Goal: Task Accomplishment & Management: Complete application form

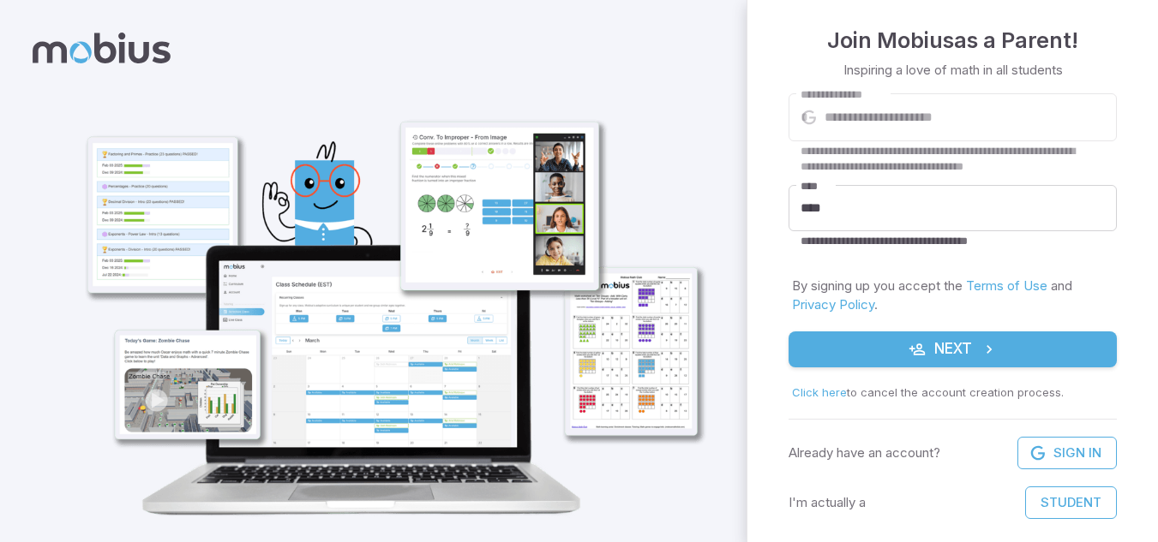
scroll to position [52, 0]
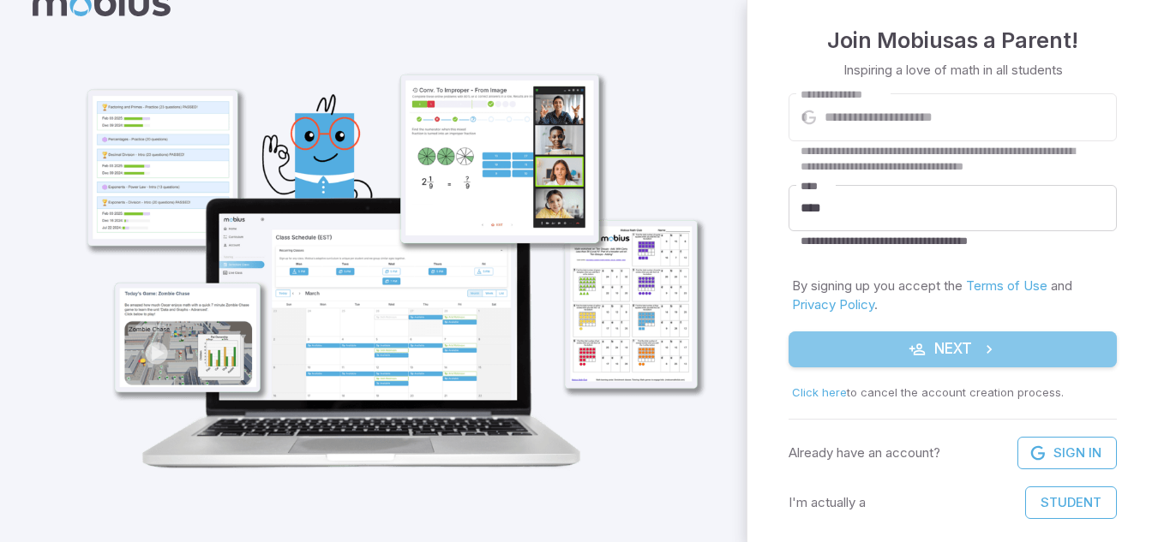
click at [970, 360] on button "Next" at bounding box center [952, 350] width 328 height 36
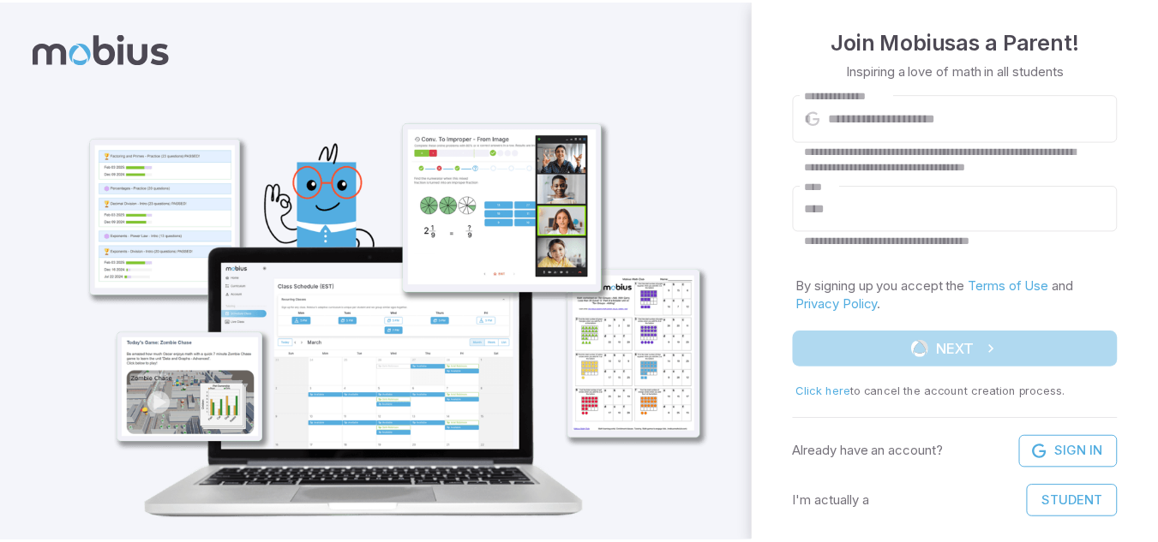
scroll to position [0, 0]
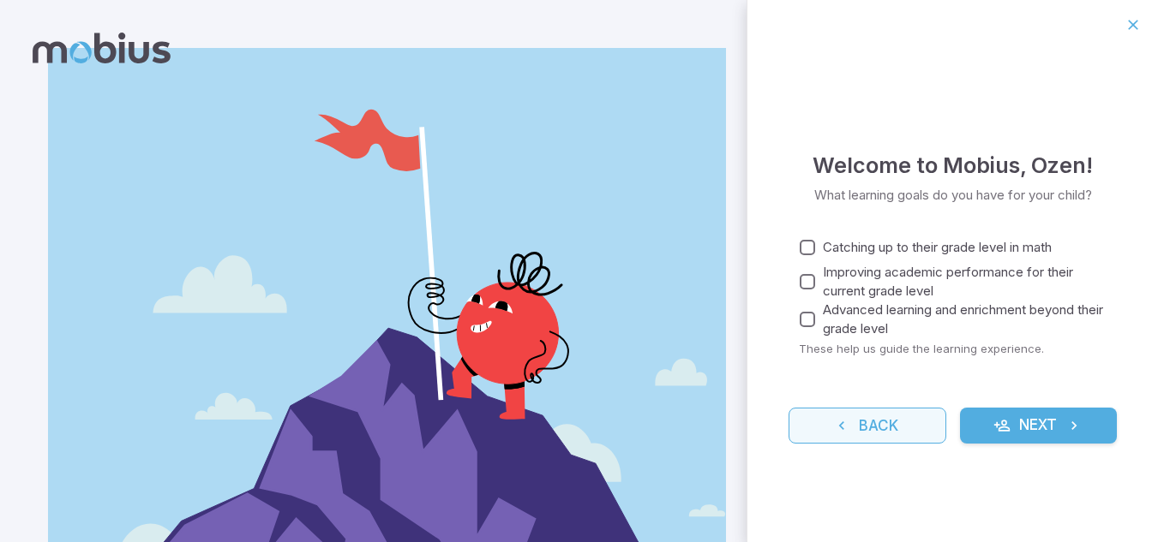
click at [910, 413] on button "Back" at bounding box center [867, 426] width 158 height 36
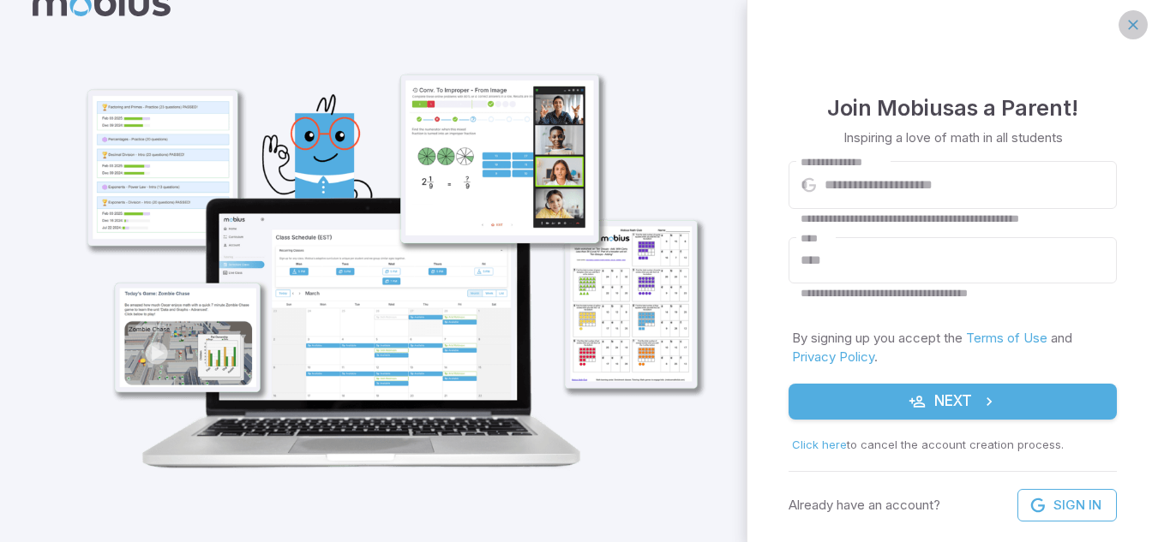
click at [1124, 29] on icon "button" at bounding box center [1132, 24] width 17 height 17
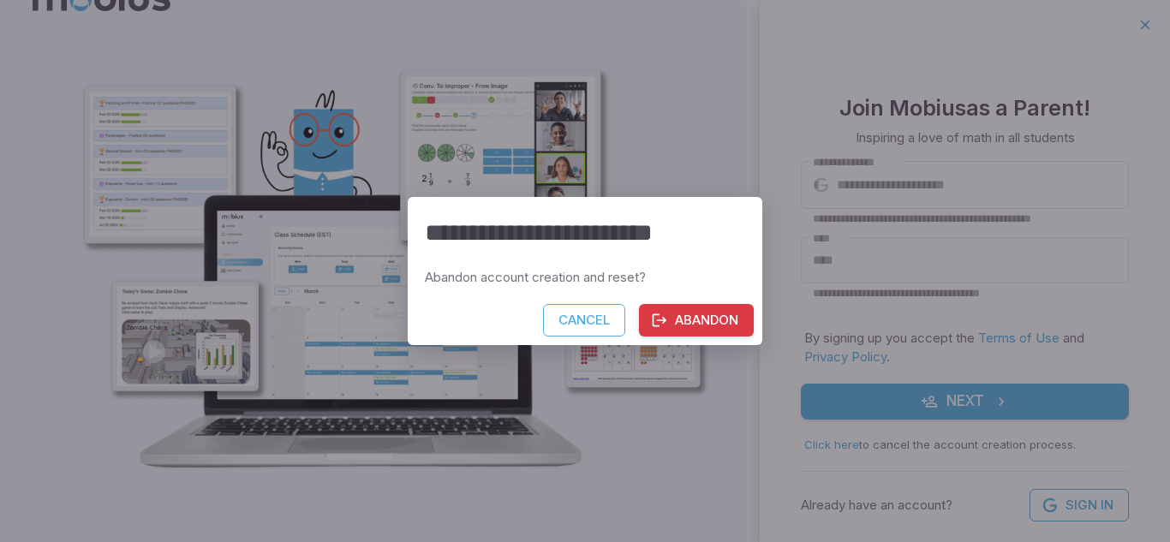
click at [691, 325] on button "Abandon" at bounding box center [696, 320] width 115 height 33
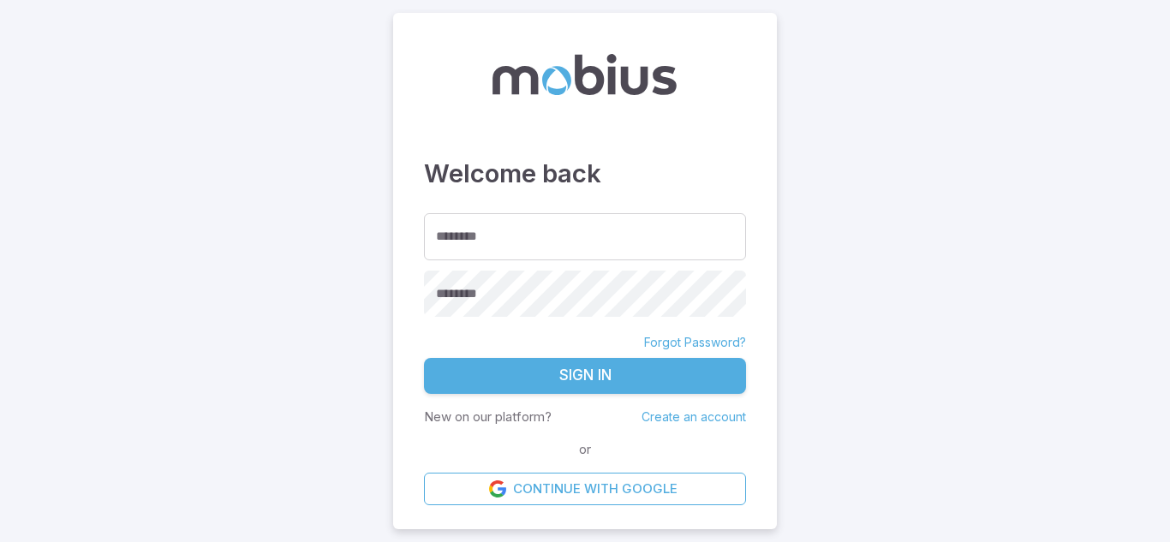
click at [693, 414] on link "Create an account" at bounding box center [694, 417] width 105 height 15
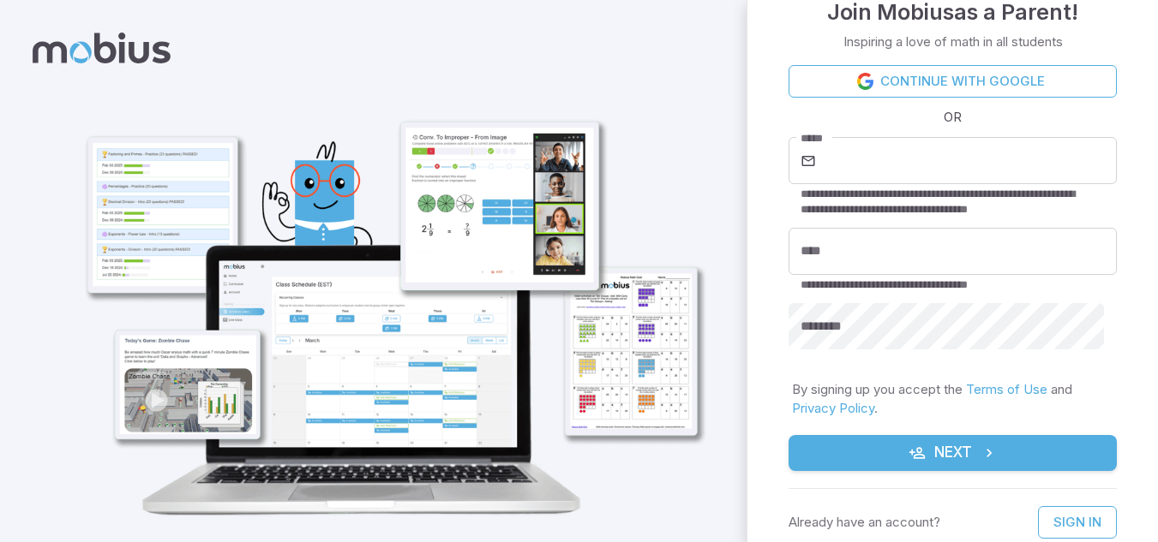
scroll to position [46, 0]
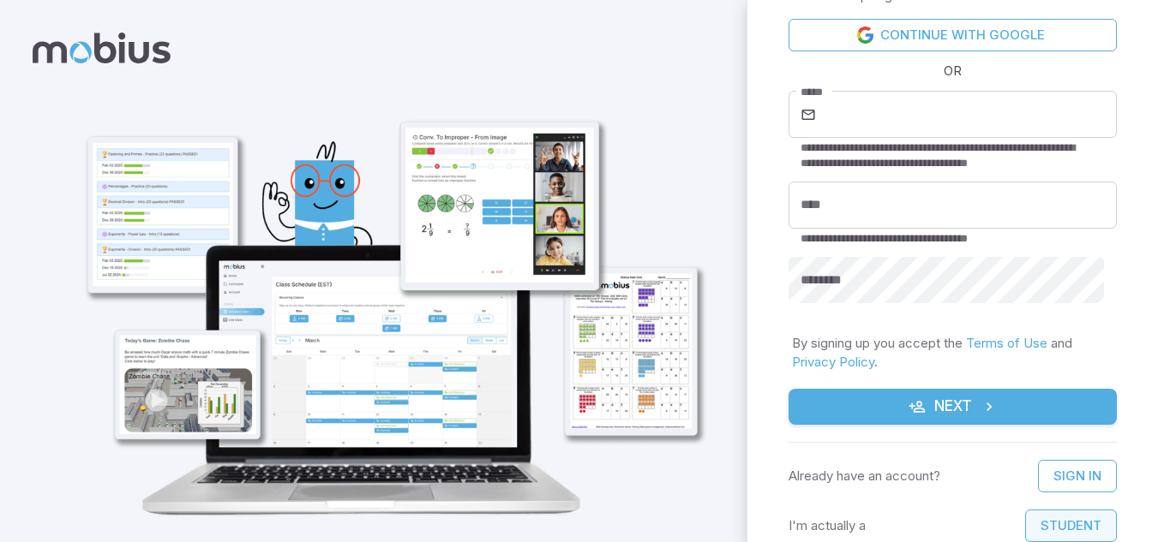
click at [1068, 519] on button "Student" at bounding box center [1071, 526] width 92 height 33
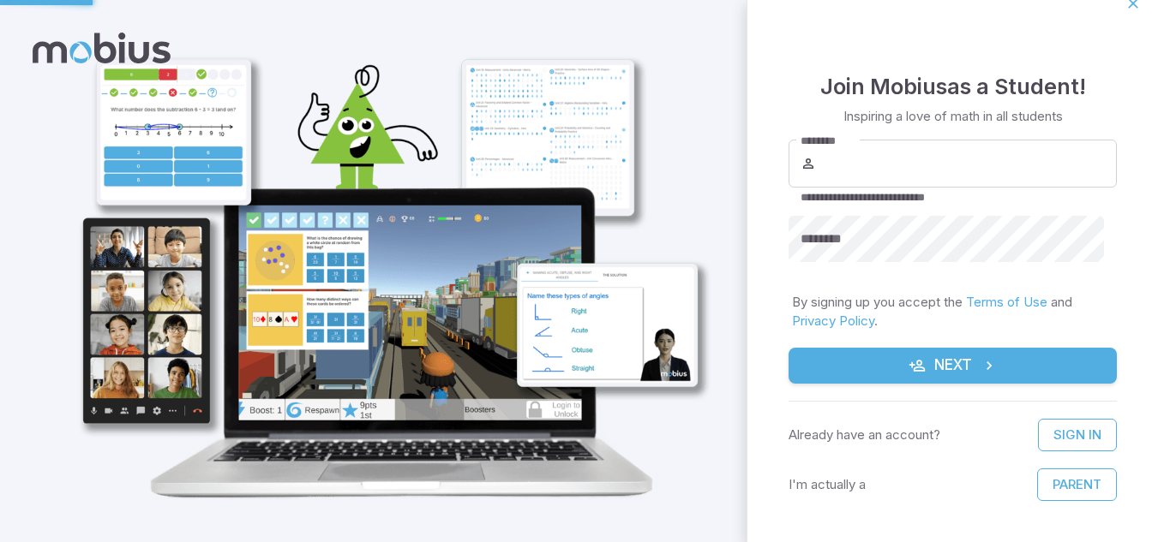
scroll to position [21, 0]
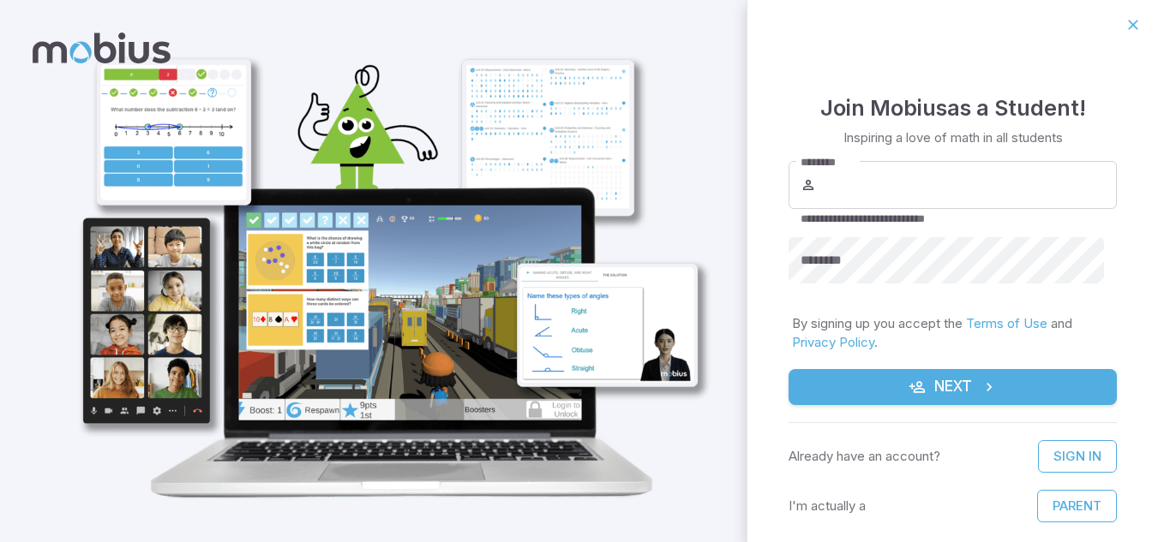
scroll to position [21, 0]
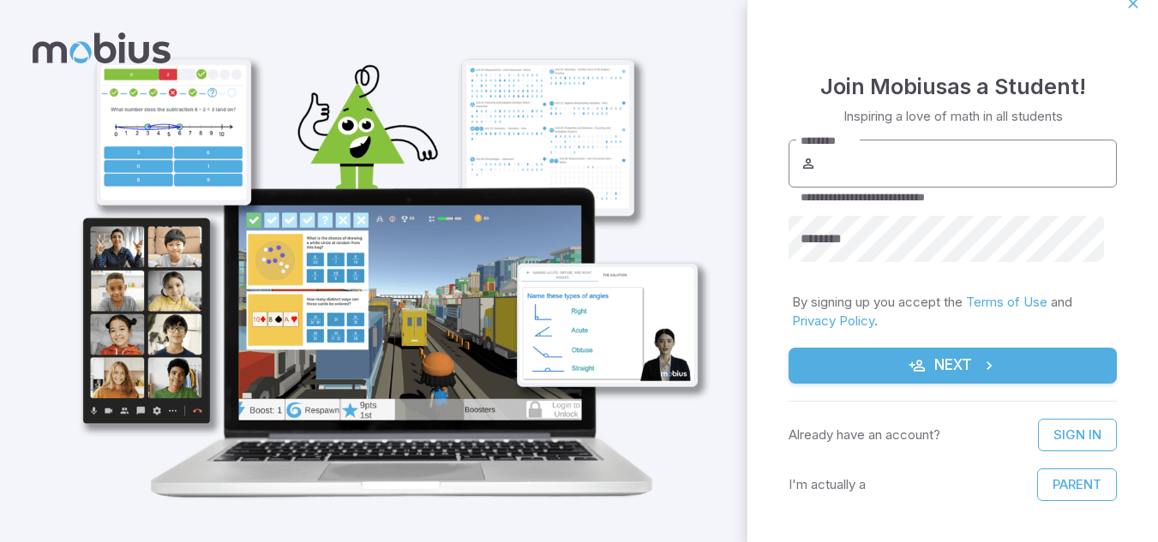
click at [919, 168] on input "********" at bounding box center [967, 164] width 297 height 48
type input "*"
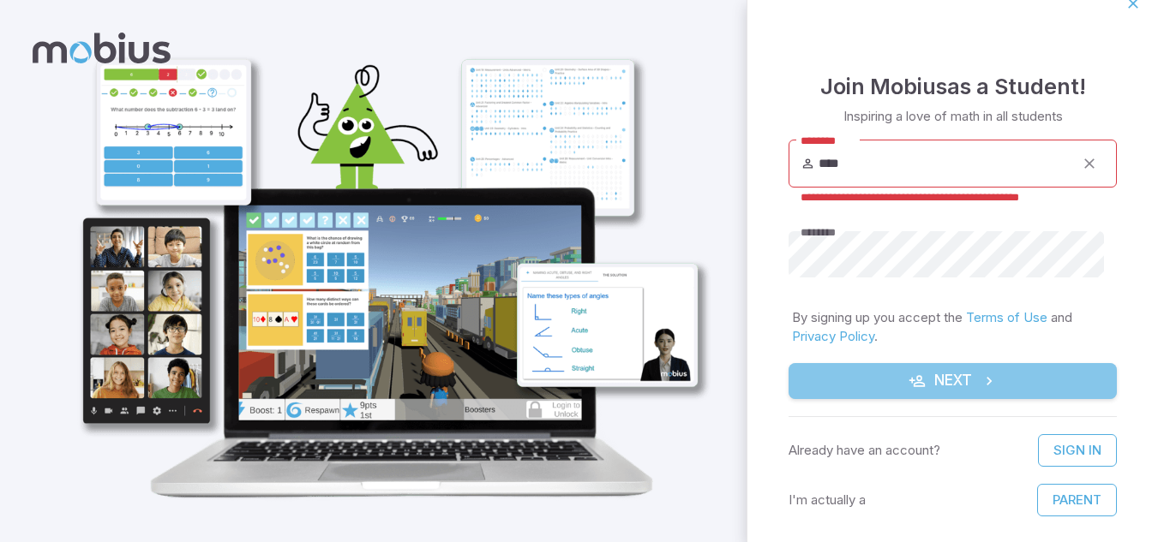
click at [1010, 393] on button "Next" at bounding box center [952, 381] width 328 height 36
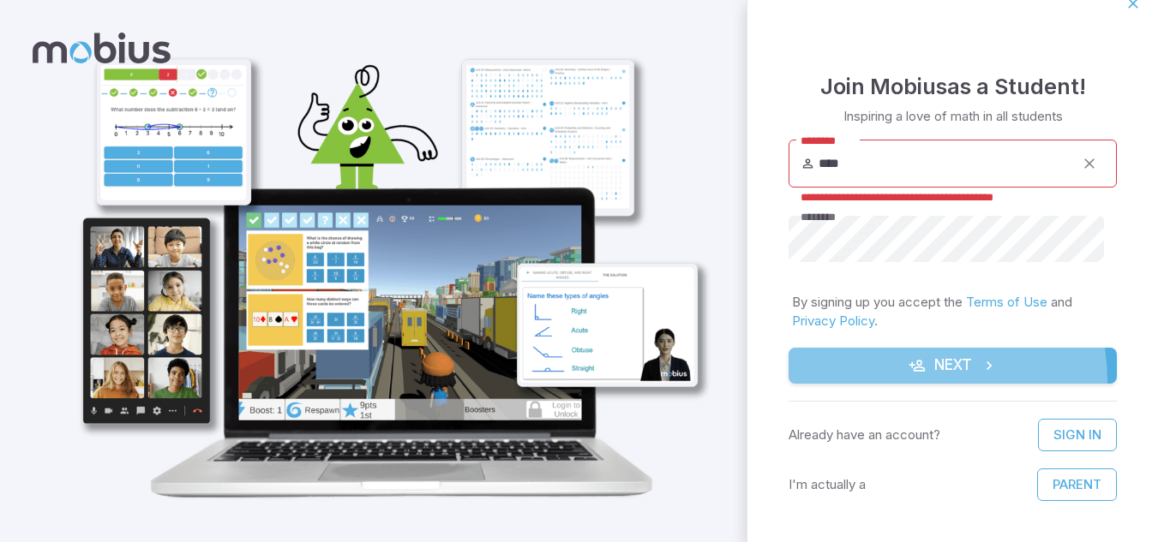
click at [904, 380] on button "Next" at bounding box center [952, 366] width 328 height 36
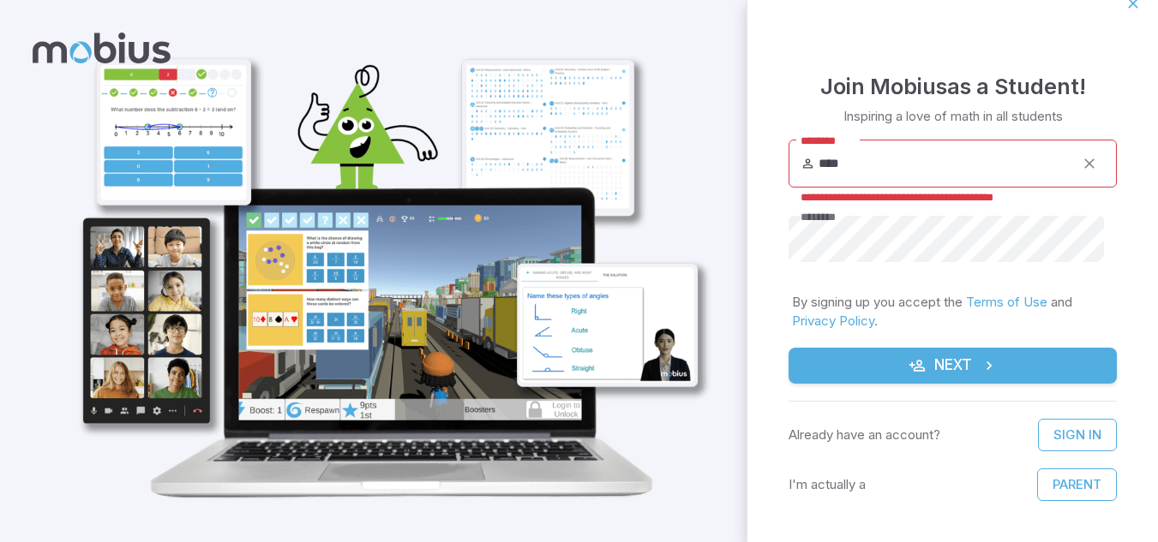
click at [873, 163] on input "****" at bounding box center [945, 164] width 255 height 48
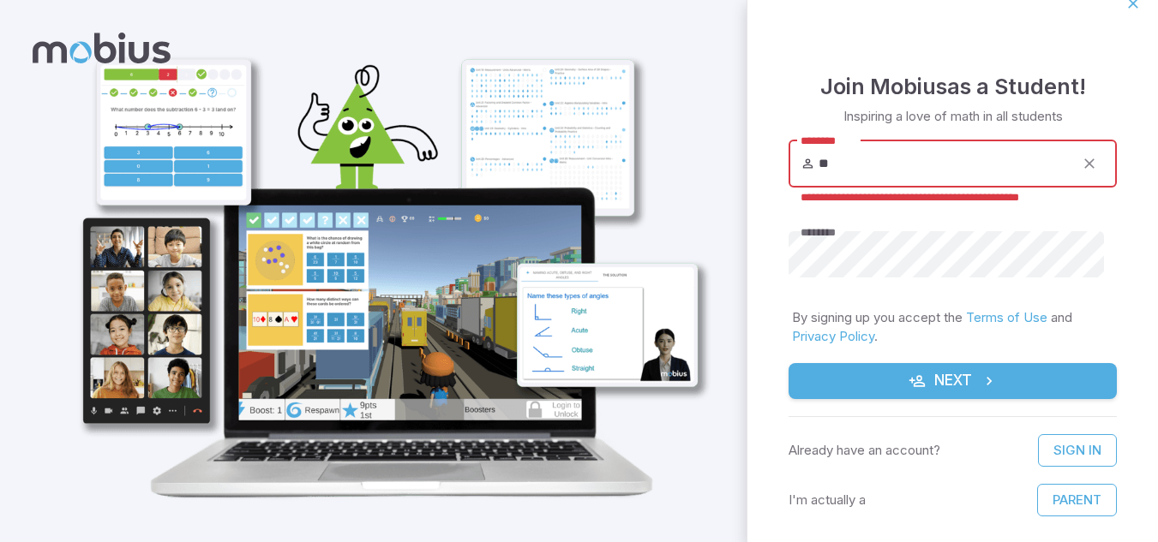
type input "*"
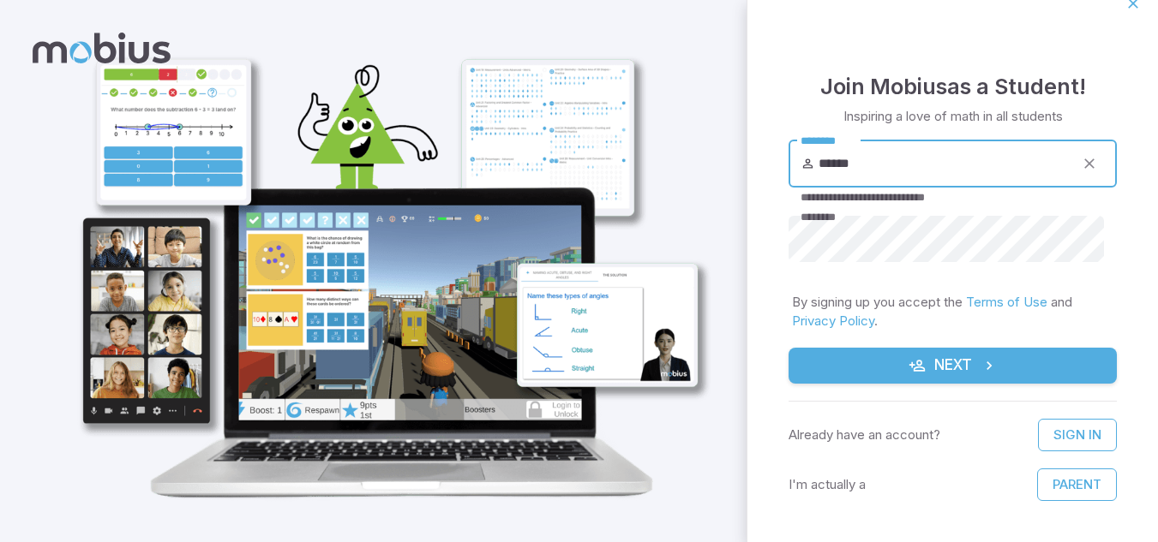
type input "******"
click at [908, 368] on icon "submit" at bounding box center [916, 365] width 17 height 17
